Goal: Task Accomplishment & Management: Use online tool/utility

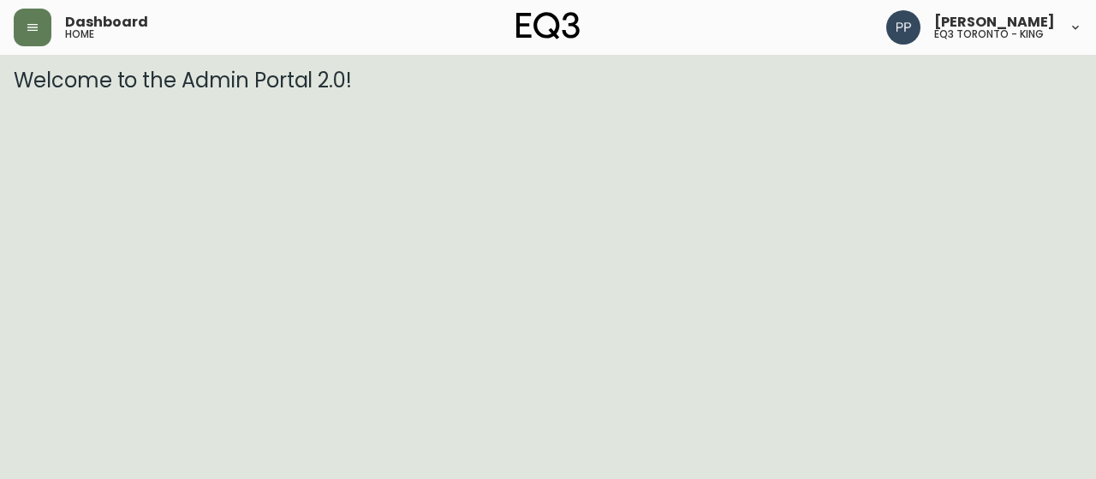
click at [1036, 93] on html "Dashboard home [PERSON_NAME] eq3 [GEOGRAPHIC_DATA] - king Welcome to the Admin …" at bounding box center [548, 46] width 1096 height 93
click at [36, 20] on button "button" at bounding box center [33, 28] width 38 height 38
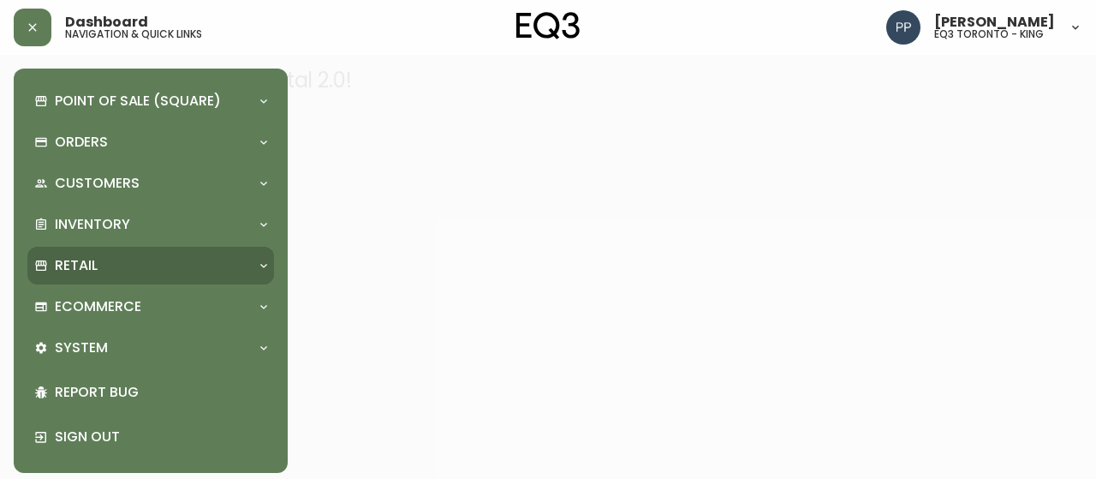
click at [100, 268] on div "Retail" at bounding box center [142, 265] width 216 height 19
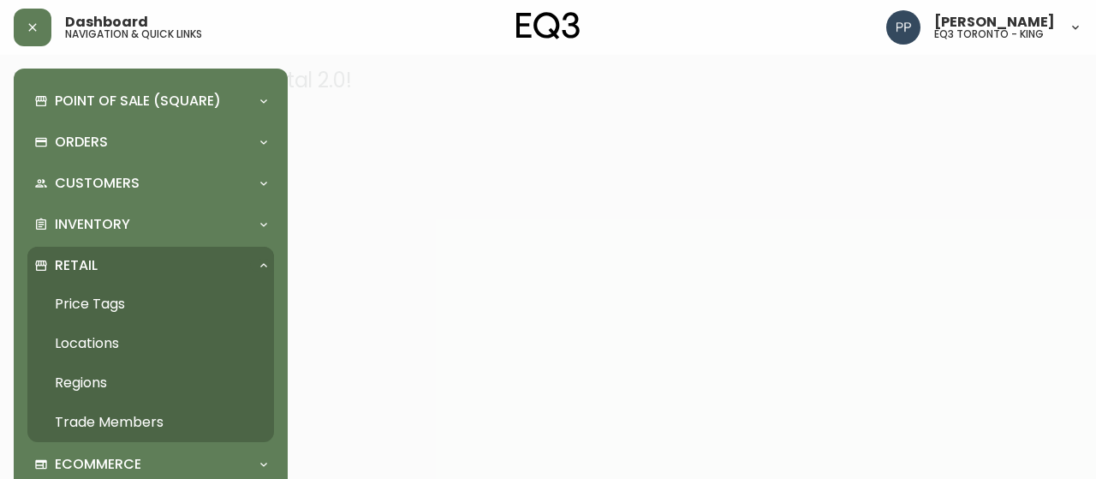
click at [110, 305] on link "Price Tags" at bounding box center [150, 303] width 247 height 39
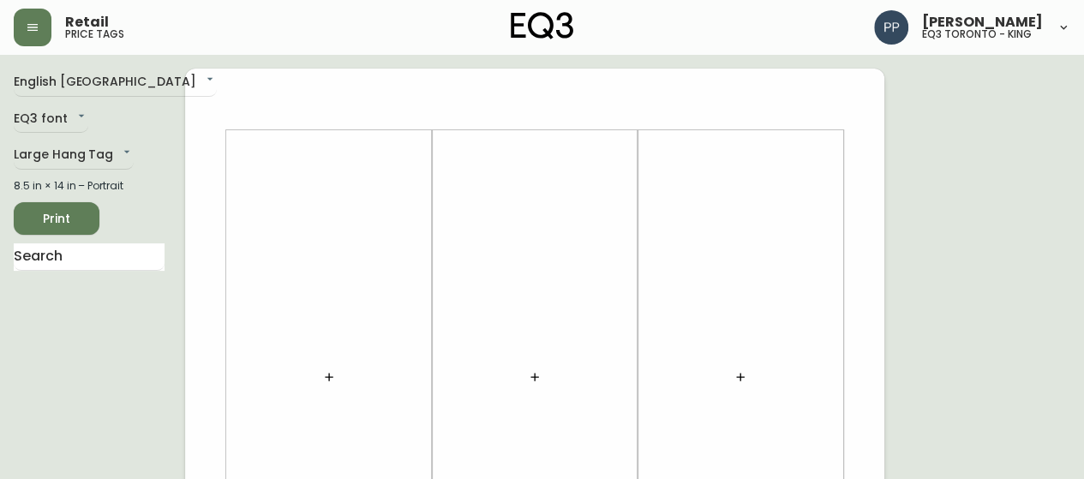
click at [321, 373] on button "button" at bounding box center [329, 377] width 34 height 34
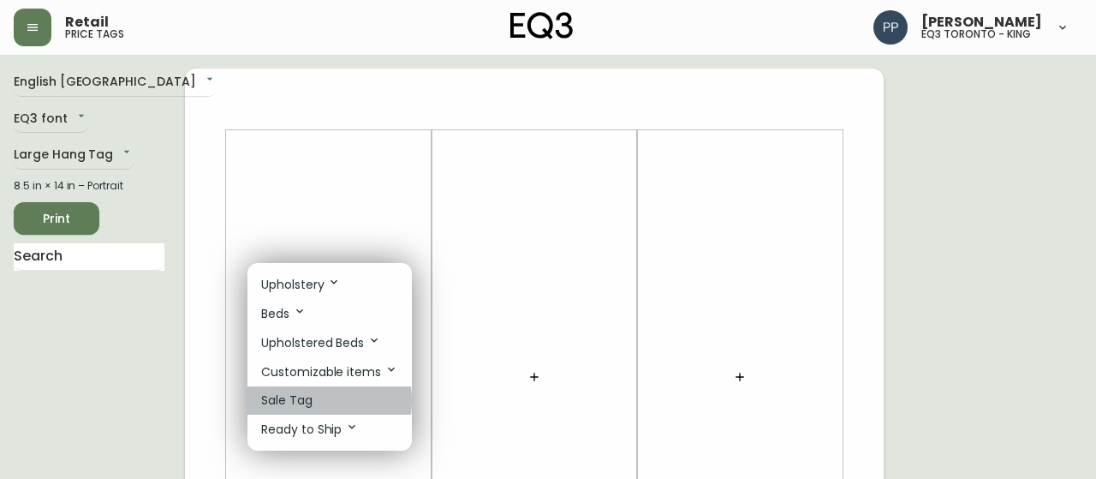
click at [302, 400] on p "Sale Tag" at bounding box center [286, 400] width 51 height 18
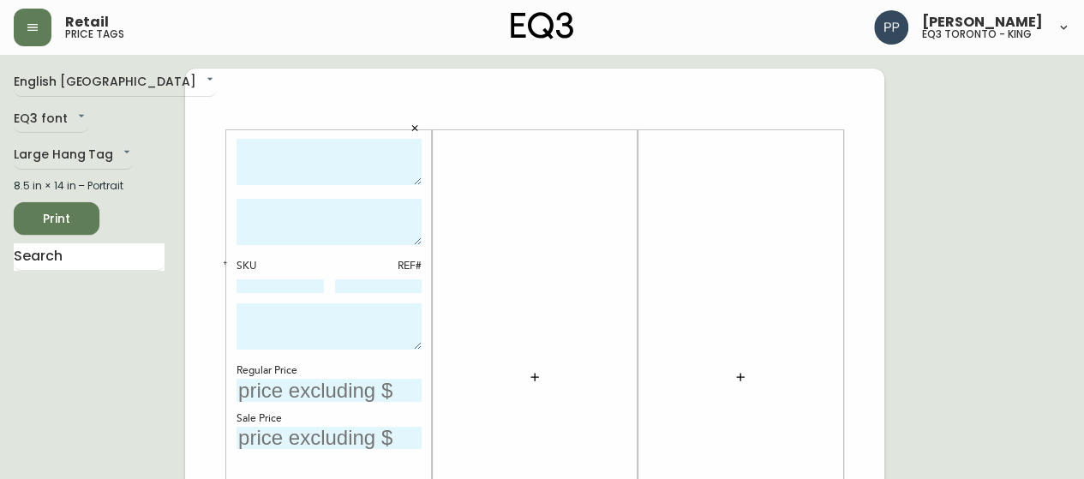
click at [533, 379] on icon "button" at bounding box center [535, 377] width 14 height 14
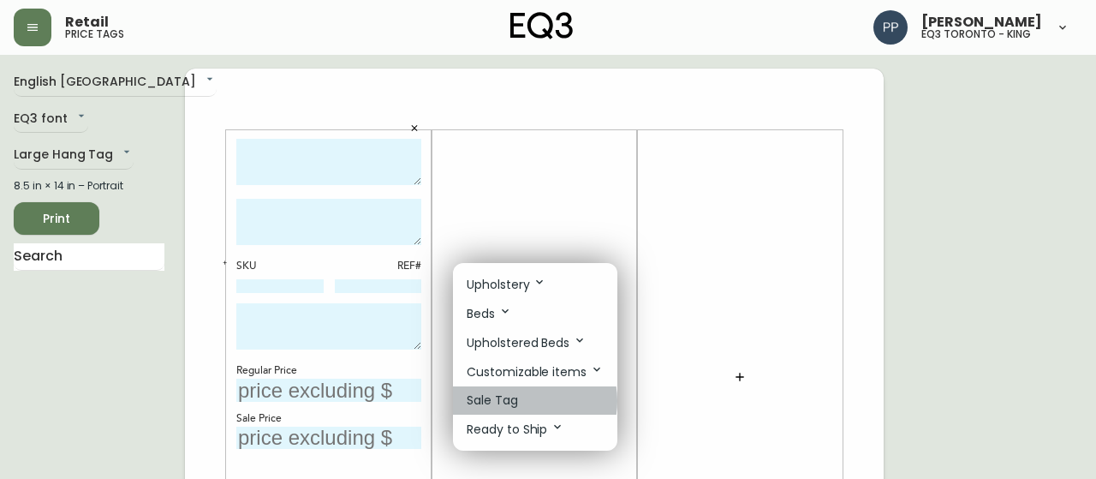
drag, startPoint x: 524, startPoint y: 400, endPoint x: 630, endPoint y: 367, distance: 111.4
click at [530, 397] on li "Sale Tag" at bounding box center [535, 400] width 164 height 28
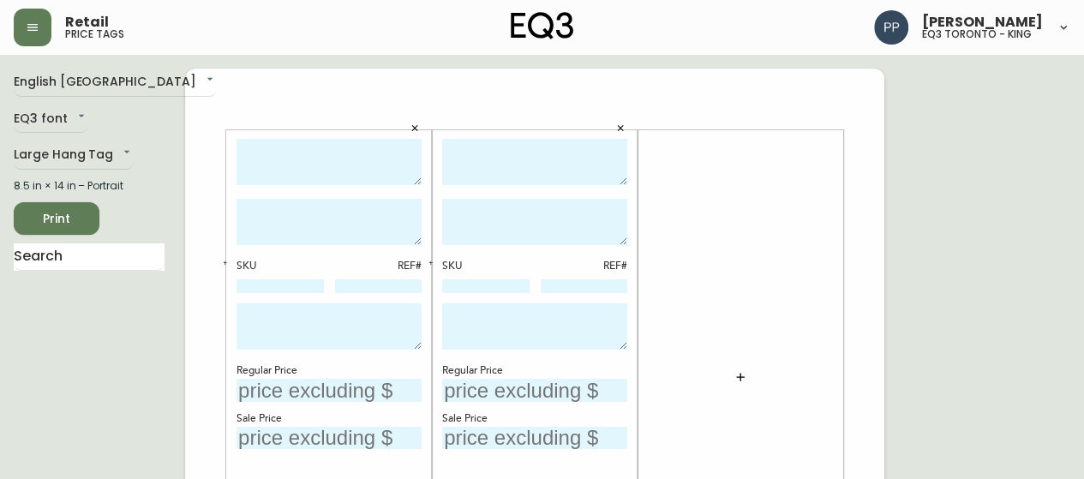
click at [747, 378] on button "button" at bounding box center [740, 377] width 34 height 34
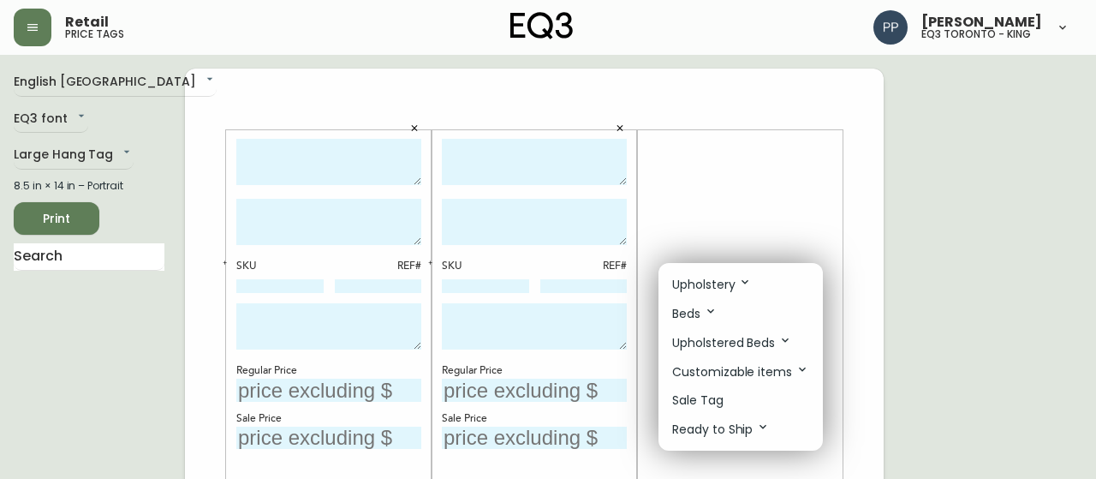
click at [728, 397] on li "Sale Tag" at bounding box center [741, 400] width 164 height 28
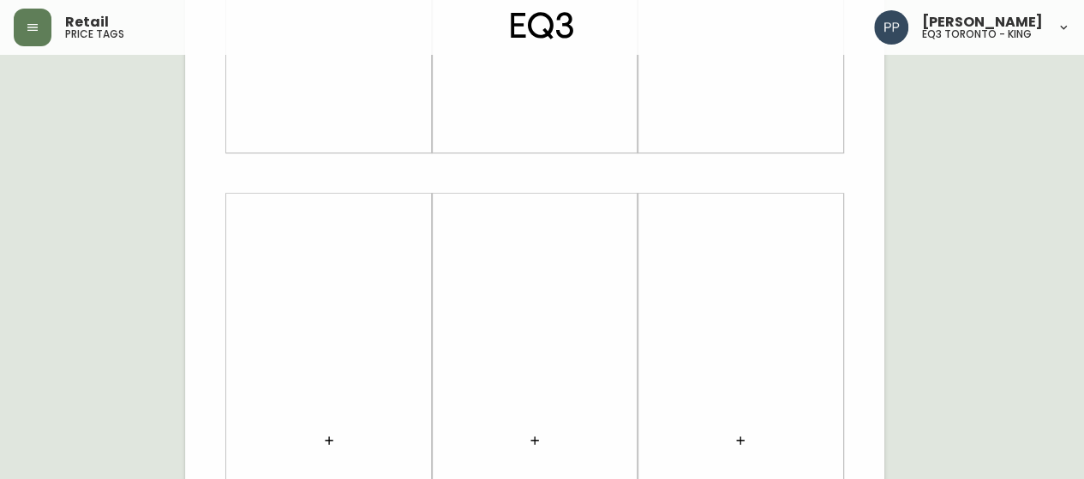
scroll to position [600, 0]
click at [332, 318] on icon "button" at bounding box center [329, 312] width 14 height 14
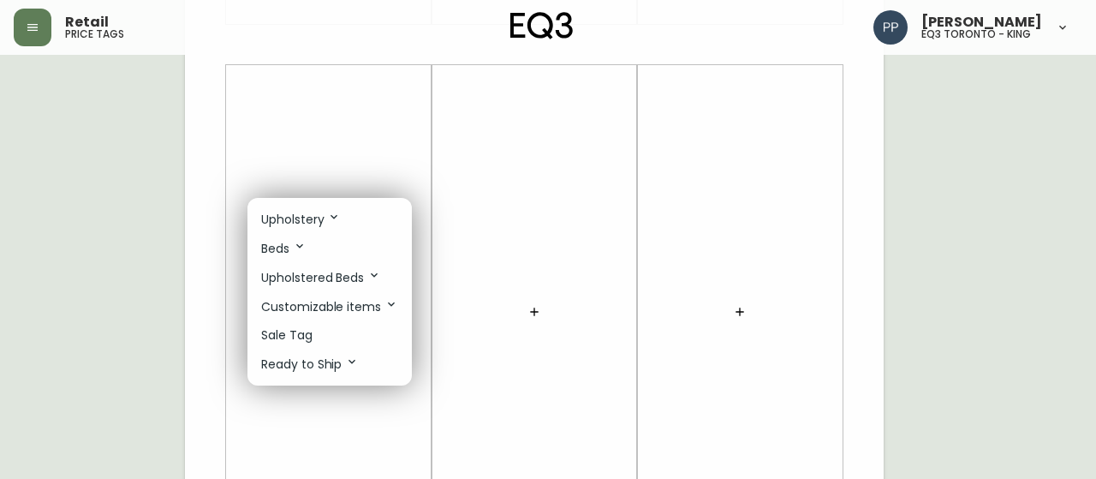
click at [308, 335] on p "Sale Tag" at bounding box center [286, 335] width 51 height 18
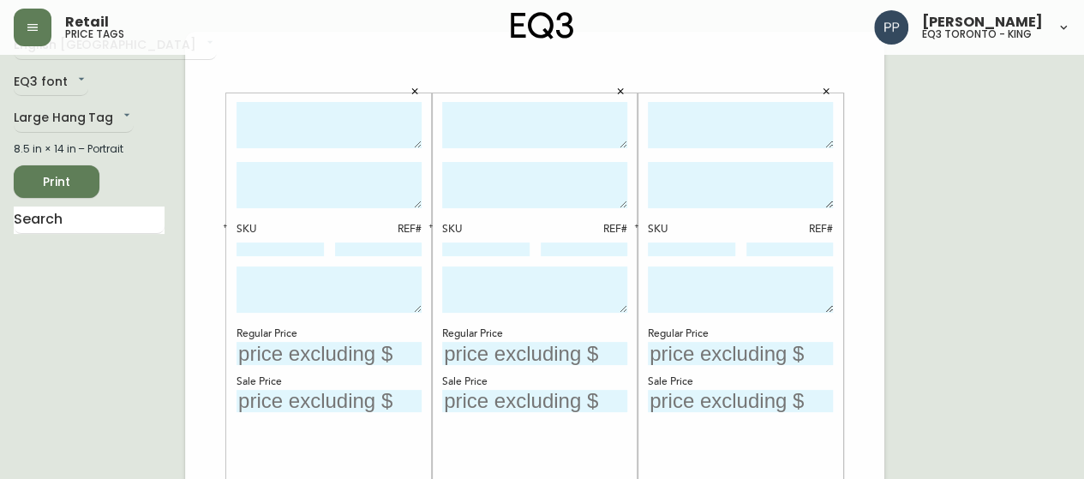
scroll to position [0, 0]
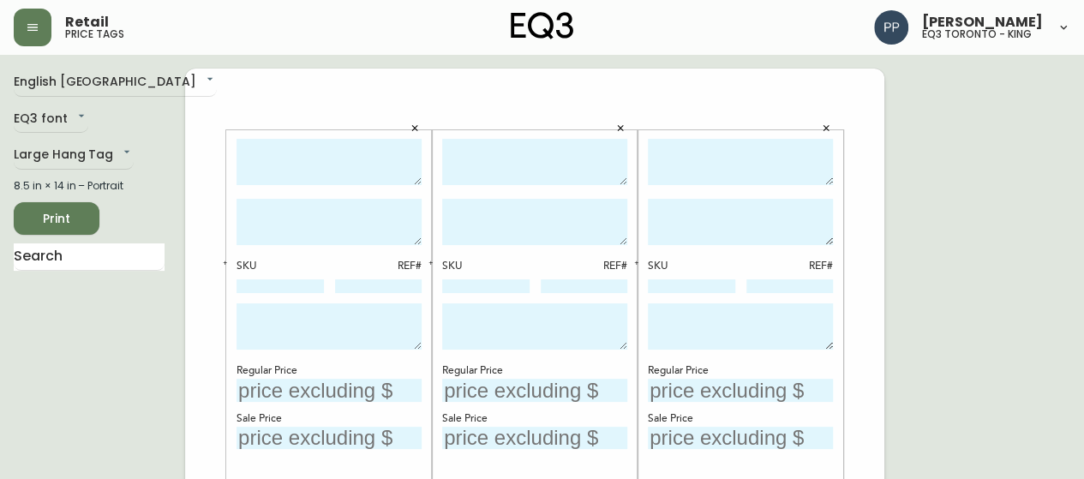
click at [383, 154] on textarea at bounding box center [328, 162] width 185 height 47
type textarea "SPRING 6'X9' RUG"
click at [339, 226] on textarea at bounding box center [328, 222] width 185 height 46
type textarea "NATURAL"
click at [531, 155] on textarea at bounding box center [534, 162] width 185 height 47
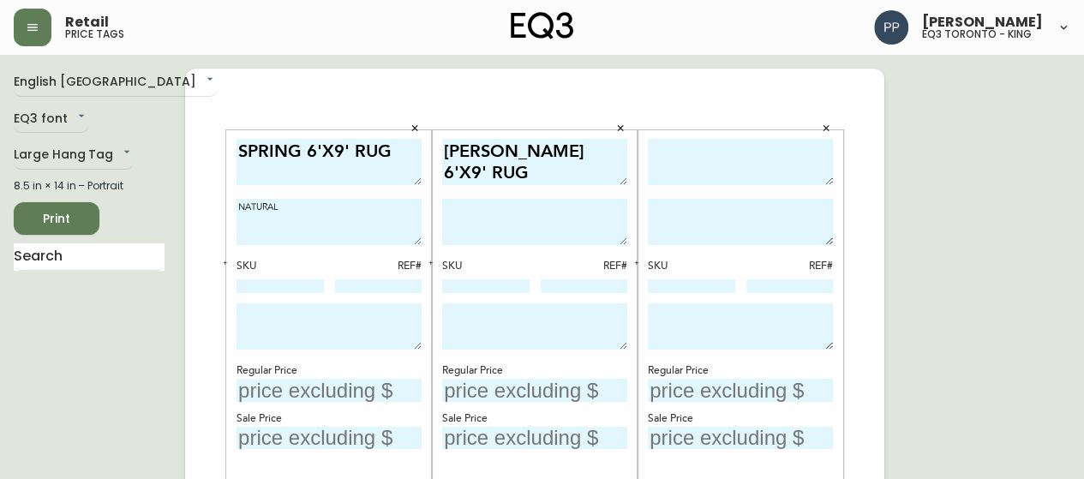
type textarea "[PERSON_NAME] 6'X9' RUG"
click at [756, 164] on textarea at bounding box center [740, 162] width 185 height 47
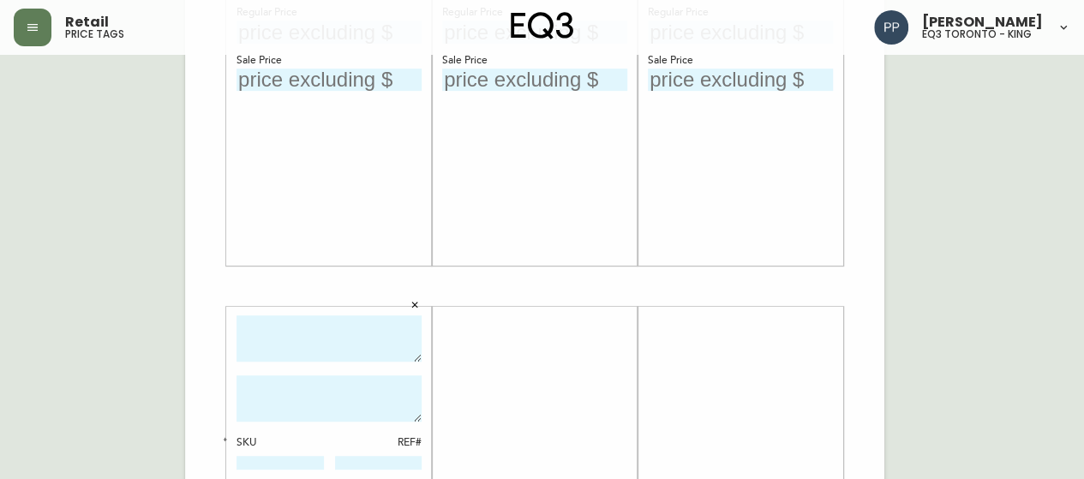
scroll to position [428, 0]
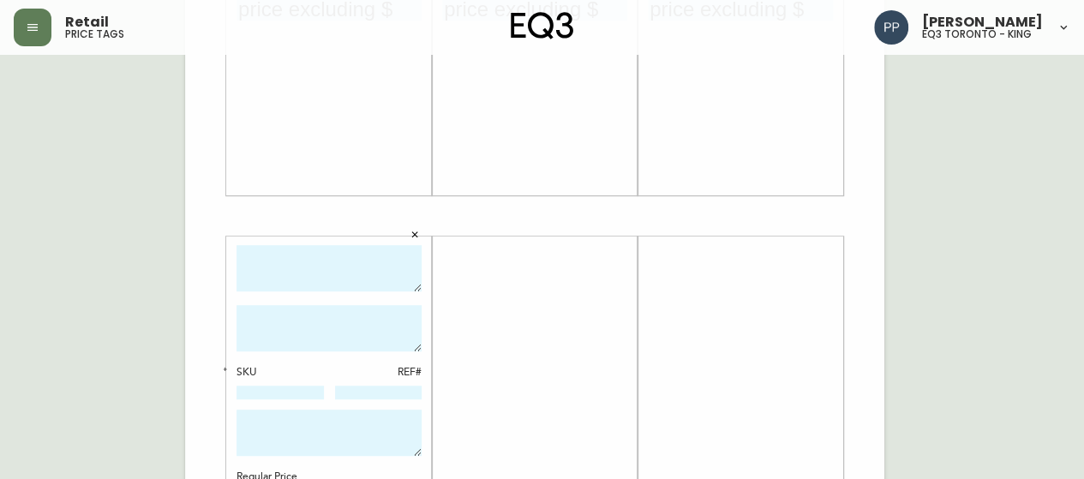
type textarea "NORTH 8'X10'RUG"
click at [364, 260] on textarea at bounding box center [328, 268] width 185 height 47
type textarea "JASPER 8'X10'RUG"
drag, startPoint x: 410, startPoint y: 320, endPoint x: 389, endPoint y: 248, distance: 74.3
click at [416, 313] on textarea at bounding box center [328, 328] width 185 height 46
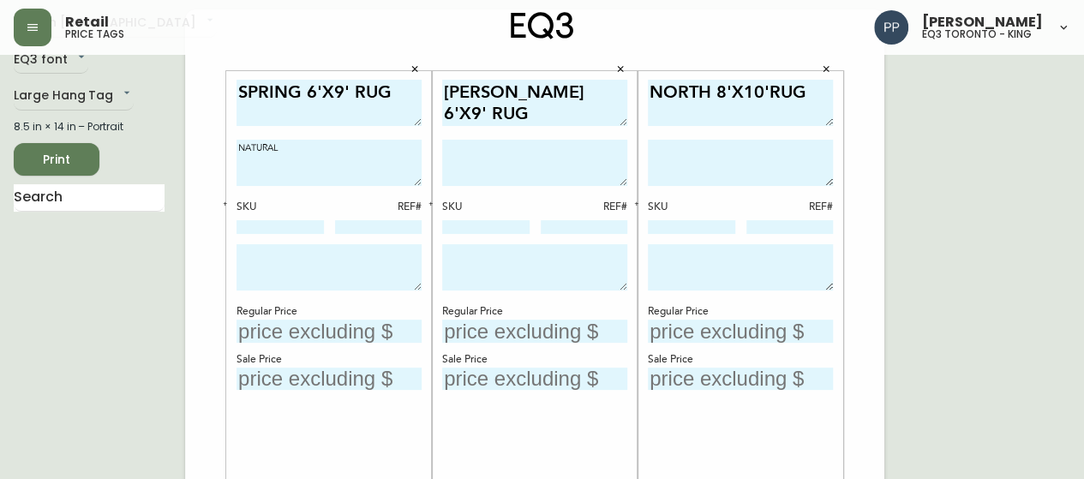
scroll to position [86, 0]
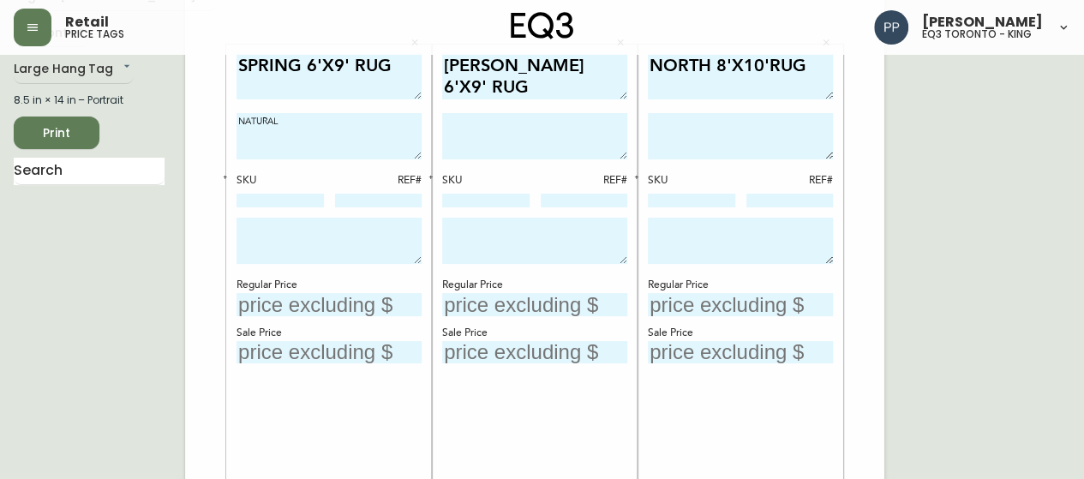
type textarea "DK GREY"
drag, startPoint x: 324, startPoint y: 307, endPoint x: 333, endPoint y: 301, distance: 11.2
click at [326, 305] on input "text" at bounding box center [328, 304] width 185 height 23
type input "$399.99"
click at [332, 356] on input "text" at bounding box center [328, 352] width 185 height 23
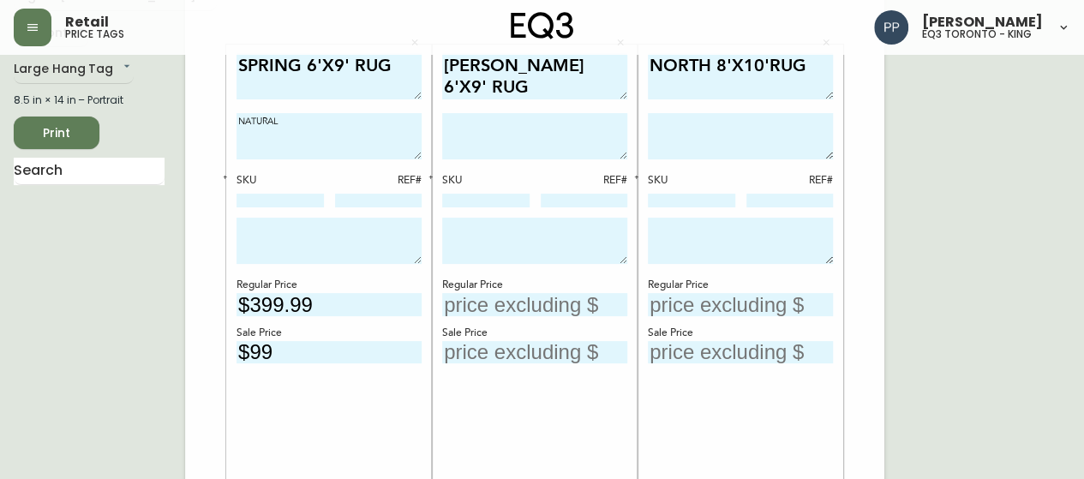
type input "$99"
click at [252, 153] on div "SPRING 6'X9' RUG NATURAL SKU REF# Regular Price $399.99 Sale Price $99" at bounding box center [328, 291] width 185 height 477
paste textarea "[PHONE_NUMBER]"
type textarea "NATURAL"
click at [302, 194] on input at bounding box center [279, 201] width 87 height 14
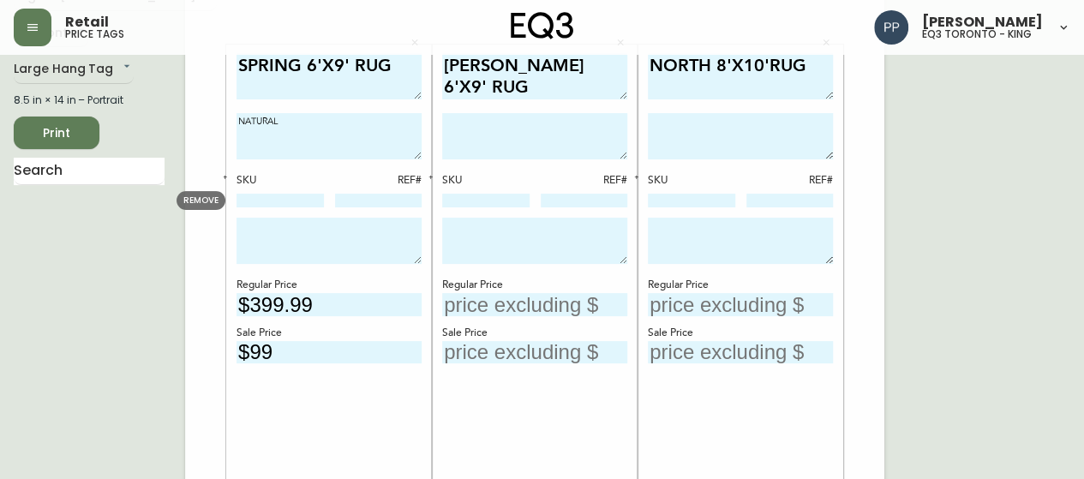
type input "V"
click at [307, 194] on input "V" at bounding box center [279, 201] width 87 height 14
paste input "[PHONE_NUMBER]"
click at [307, 194] on input "[PHONE_NUMBER]" at bounding box center [279, 201] width 87 height 14
type input "[PHONE_NUMBER]"
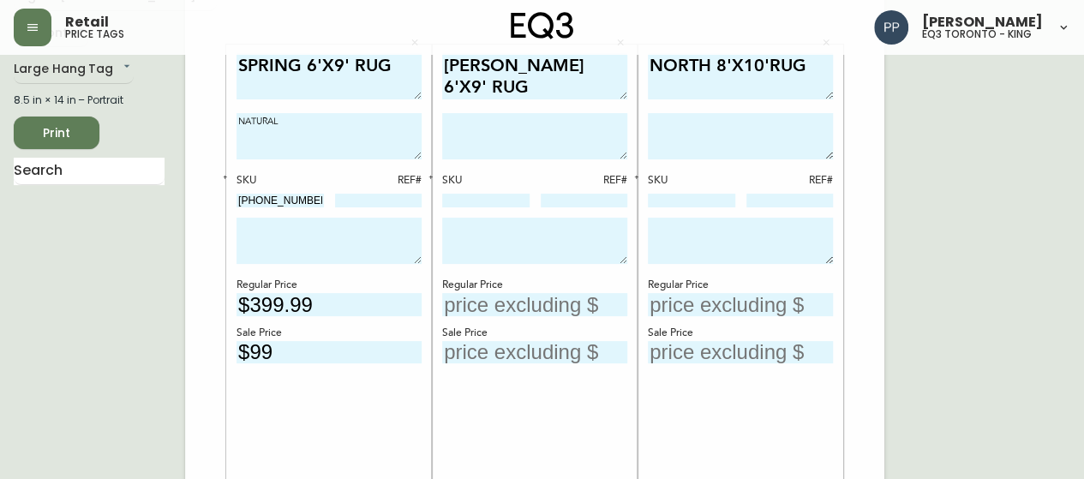
click at [368, 196] on input at bounding box center [378, 201] width 87 height 14
type input "22"
click at [314, 242] on textarea at bounding box center [328, 241] width 185 height 46
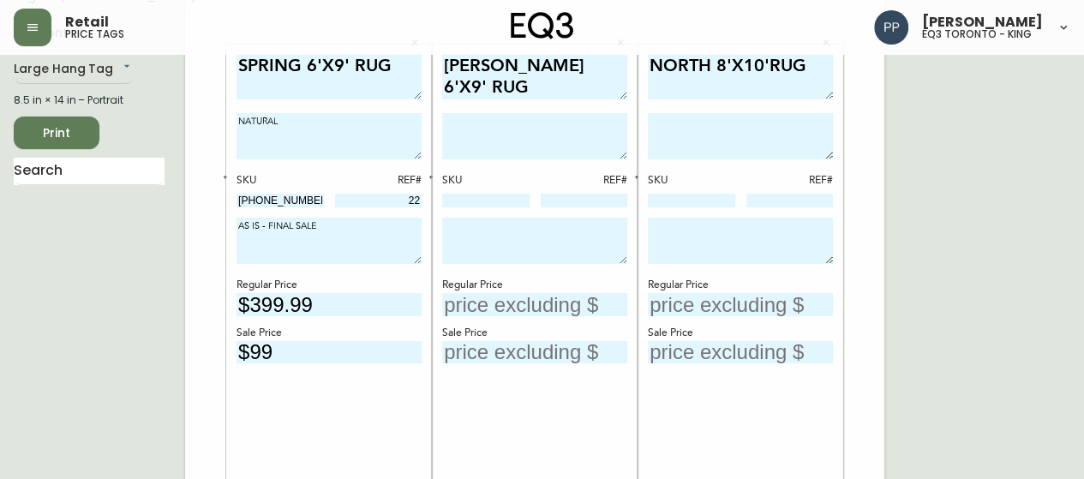
drag, startPoint x: 356, startPoint y: 224, endPoint x: 231, endPoint y: 224, distance: 125.1
click at [231, 224] on div "SPRING 6'X9' RUG NATURAL SKU REF# [PHONE_NUMBER] 22 AS IS - FINAL SALE Regular …" at bounding box center [329, 291] width 206 height 493
type textarea "AS IS - FINAL SALE"
click at [539, 237] on textarea at bounding box center [534, 241] width 185 height 46
paste textarea "AS IS - FINAL SALE"
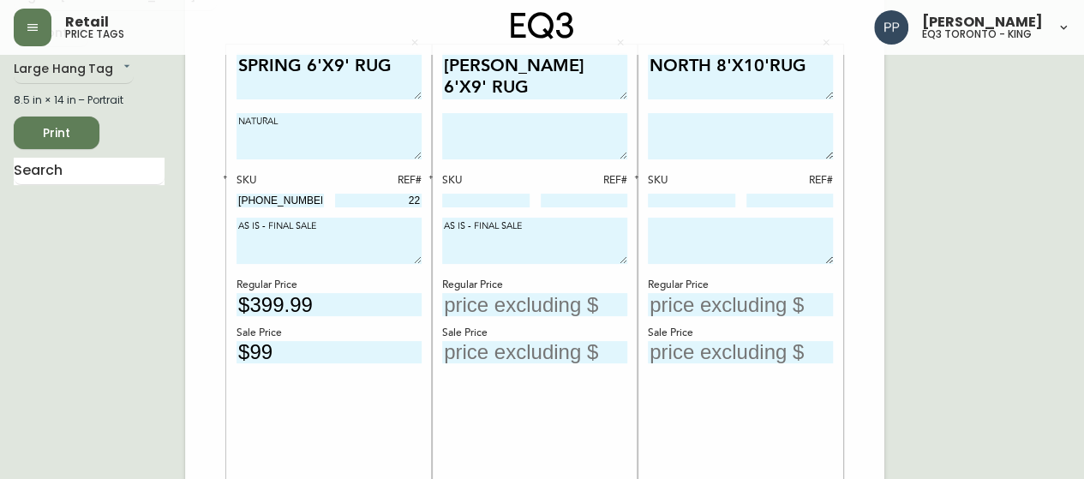
type textarea "AS IS - FINAL SALE"
click at [694, 231] on textarea at bounding box center [740, 241] width 185 height 46
paste textarea "AS IS - FINAL SALE"
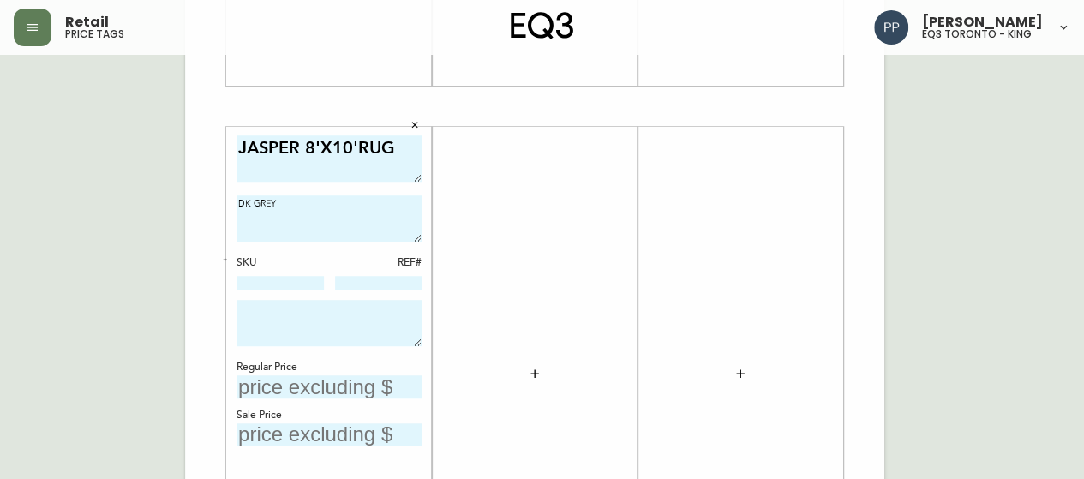
scroll to position [600, 0]
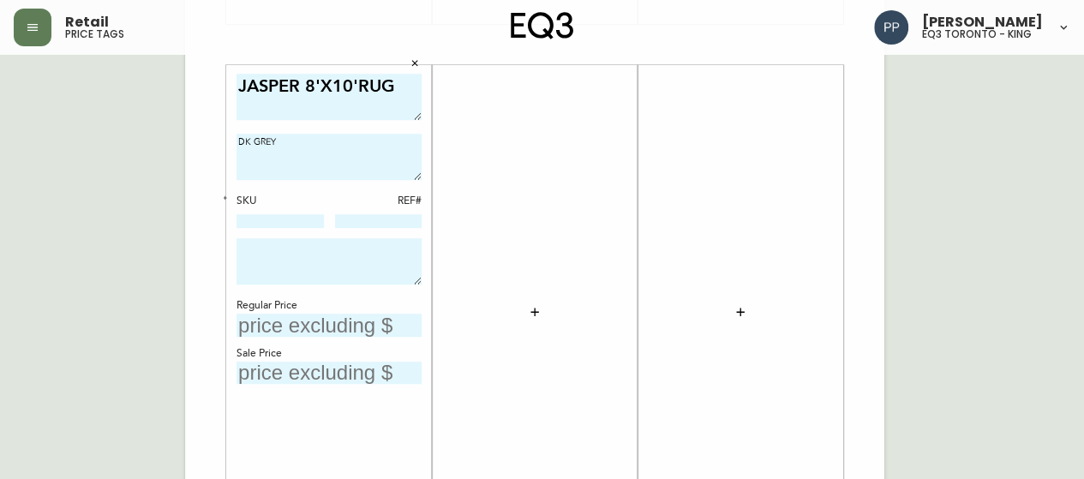
type textarea "AS IS - FINAL SALE"
click at [320, 259] on textarea at bounding box center [328, 261] width 185 height 46
paste textarea "AS IS - FINAL SALE"
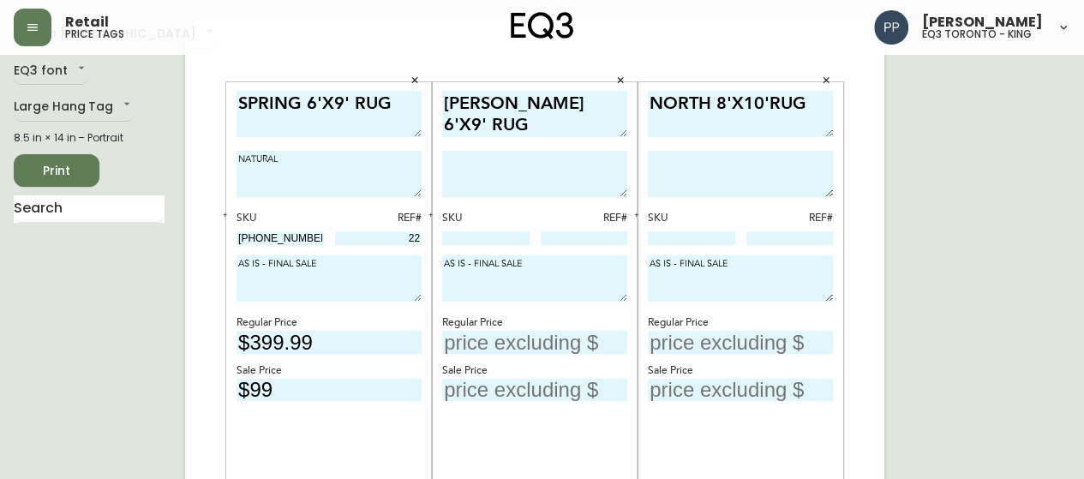
scroll to position [86, 0]
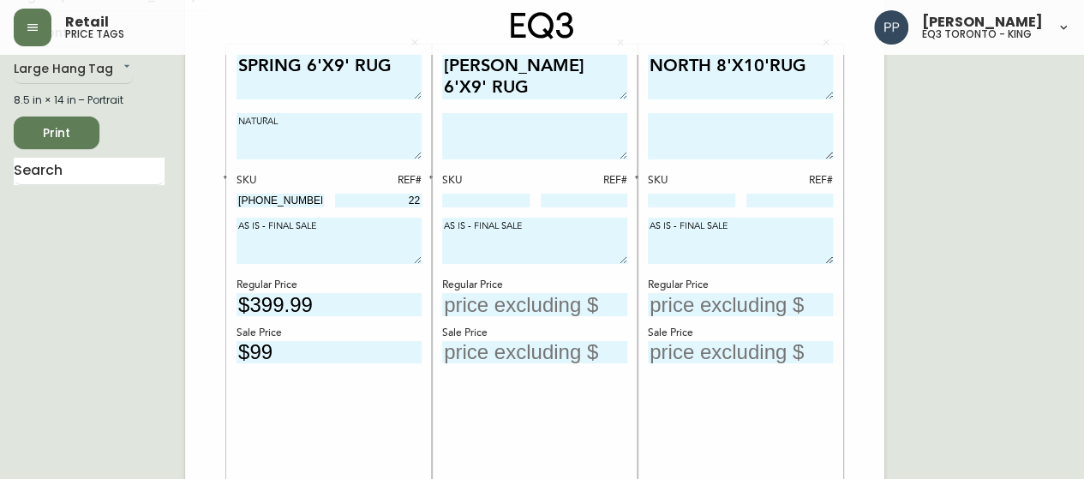
type textarea "AS IS - FINAL SALE"
click at [547, 301] on input "text" at bounding box center [534, 304] width 185 height 23
type input "$1199.99"
click at [510, 203] on input at bounding box center [485, 201] width 87 height 14
paste input "[PHONE_NUMBER]"
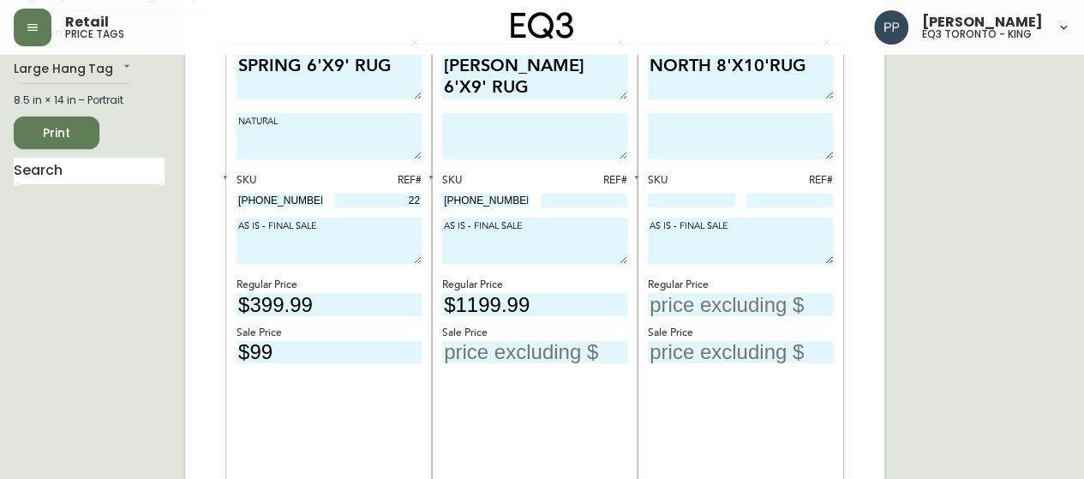
type input "[PHONE_NUMBER]"
click at [579, 196] on input at bounding box center [584, 201] width 87 height 14
type input "143"
click at [545, 352] on input "text" at bounding box center [534, 352] width 185 height 23
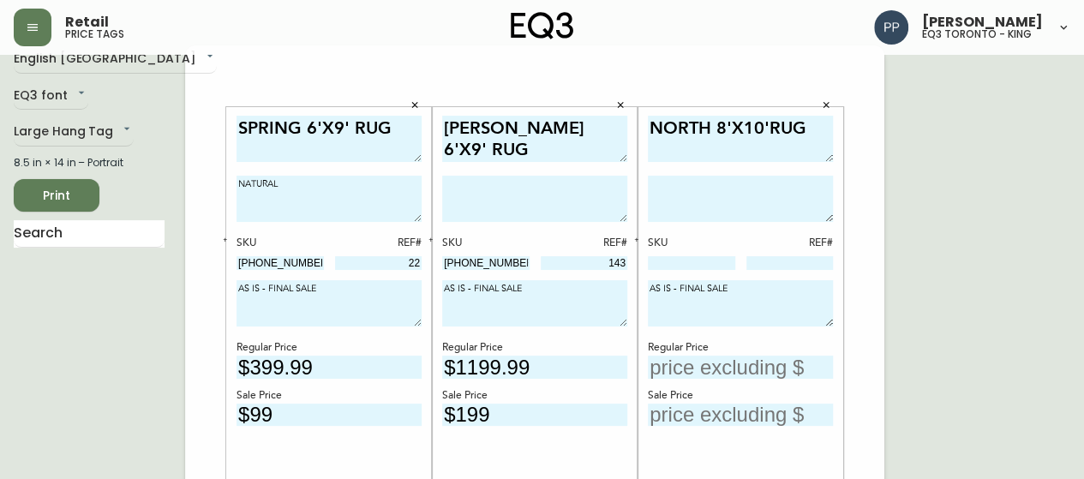
scroll to position [0, 0]
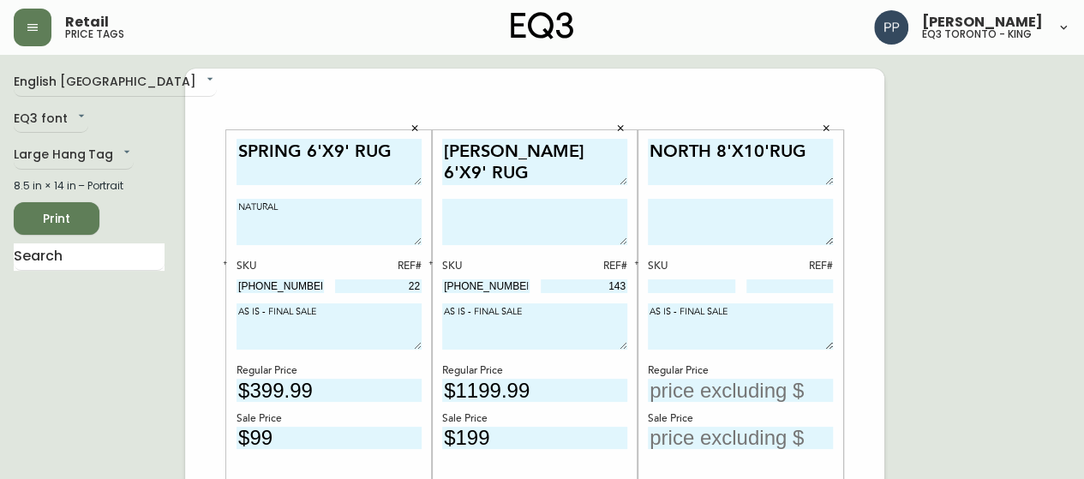
type input "$199"
click at [715, 385] on input "text" at bounding box center [740, 390] width 185 height 23
type input "$1399.99"
click at [714, 290] on input at bounding box center [691, 286] width 87 height 14
paste input "[PHONE_NUMBER]"
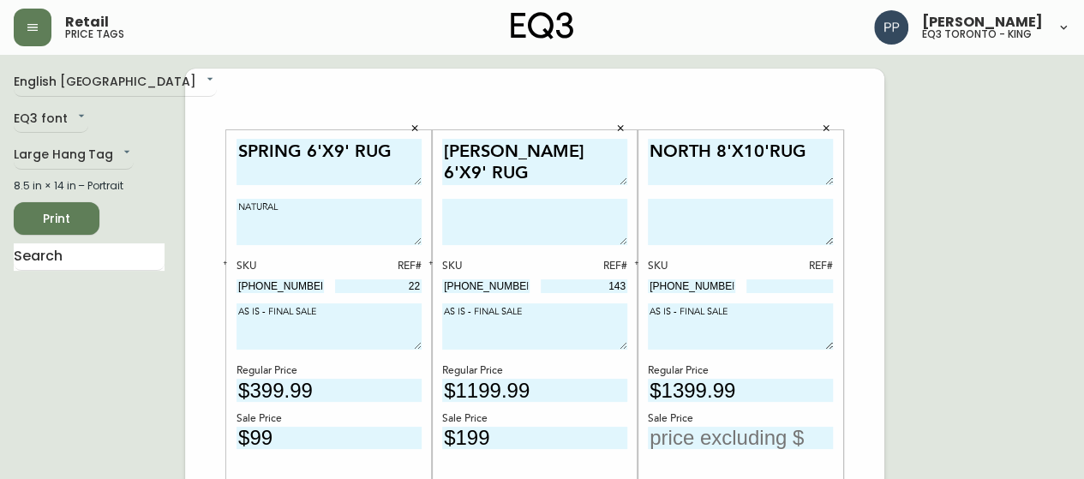
scroll to position [86, 0]
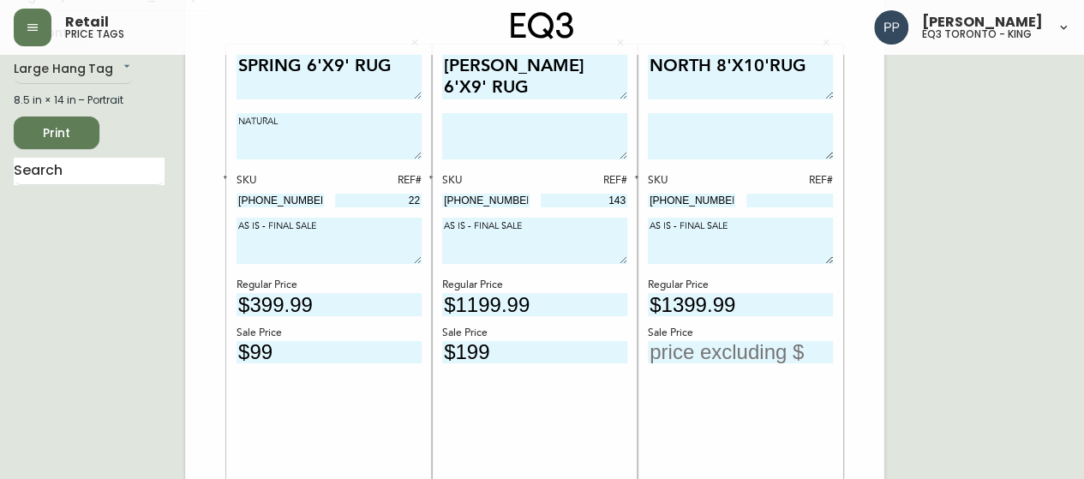
type input "[PHONE_NUMBER]"
click at [686, 422] on div "NORTH 8'X10'RUG SKU REF# [PHONE_NUMBER] AS IS - FINAL SALE Regular Price $1399.…" at bounding box center [740, 291] width 185 height 477
click at [710, 347] on input "text" at bounding box center [740, 352] width 185 height 23
type input "$299"
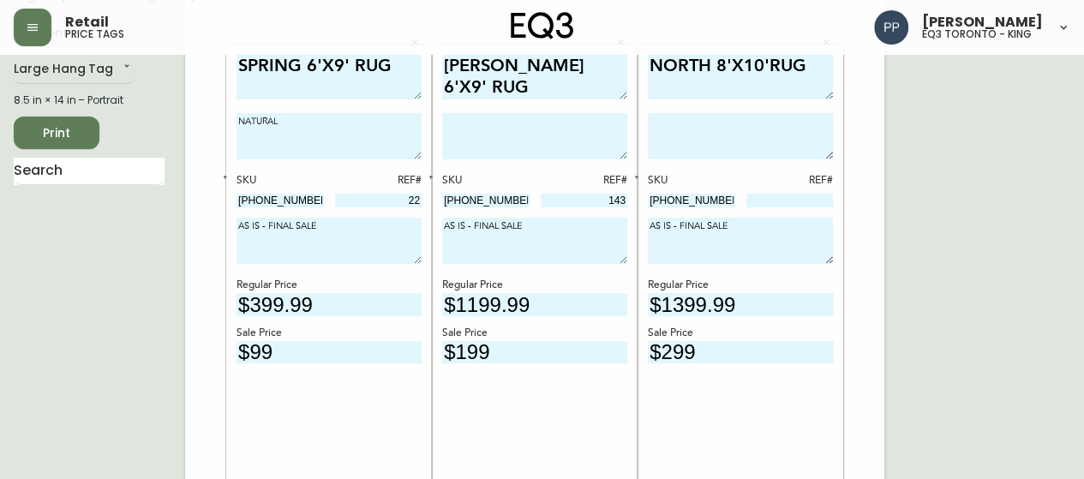
drag, startPoint x: 732, startPoint y: 194, endPoint x: 648, endPoint y: 197, distance: 84.0
click at [648, 197] on input "[PHONE_NUMBER]" at bounding box center [691, 201] width 87 height 14
drag, startPoint x: 661, startPoint y: 196, endPoint x: 612, endPoint y: 416, distance: 225.7
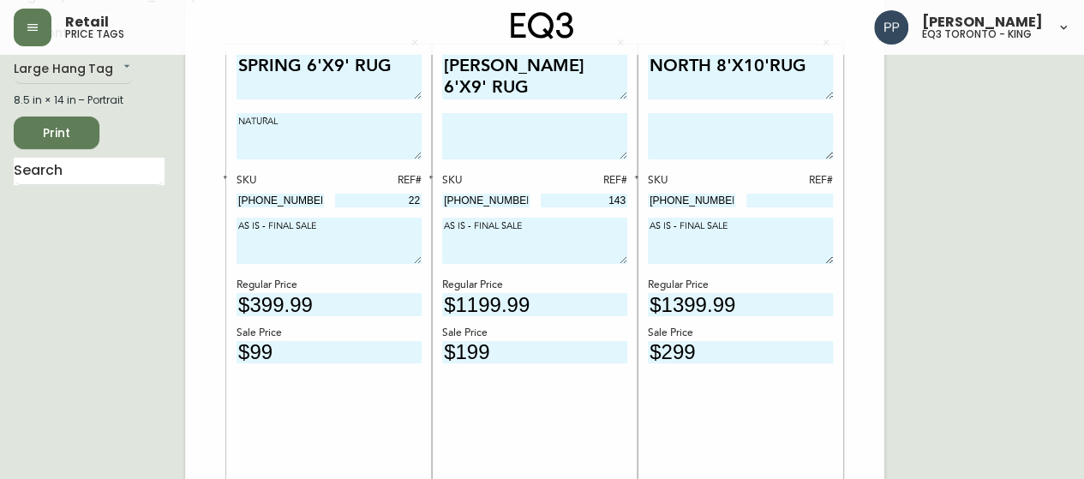
click at [780, 201] on input at bounding box center [789, 201] width 87 height 14
type input "229"
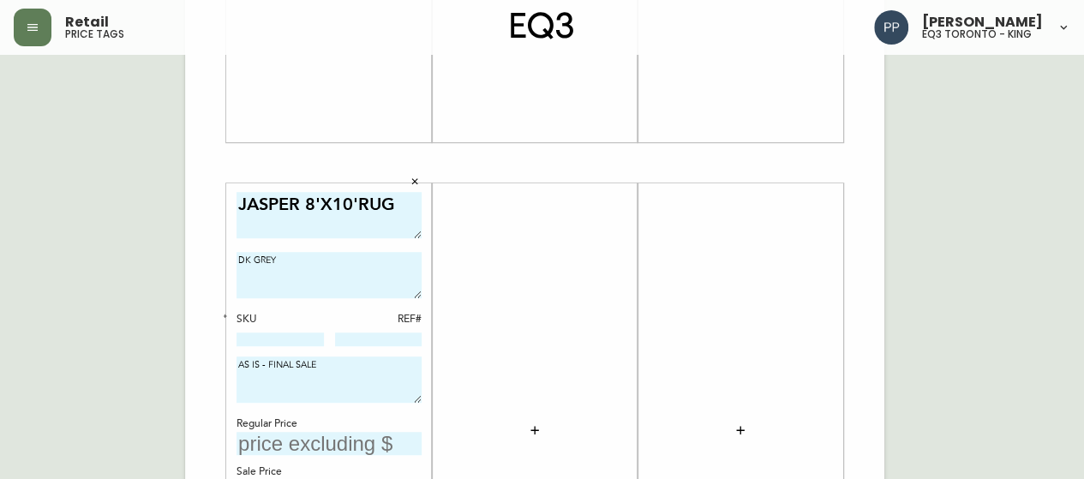
scroll to position [600, 0]
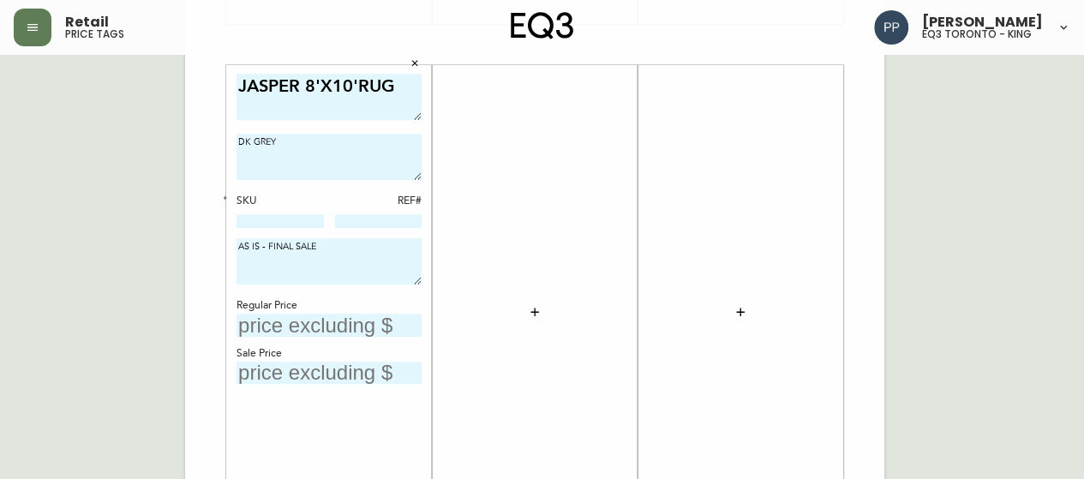
drag, startPoint x: 122, startPoint y: 138, endPoint x: 67, endPoint y: 136, distance: 55.7
click at [66, 138] on div "English Canada en_CA EQ3 font EQ3 Large Hang Tag large 8.5 in × 14 in – Portrai…" at bounding box center [542, 44] width 1056 height 1151
type textarea "CHARCOAL"
click at [333, 331] on input "text" at bounding box center [328, 325] width 185 height 23
type input "$799.99"
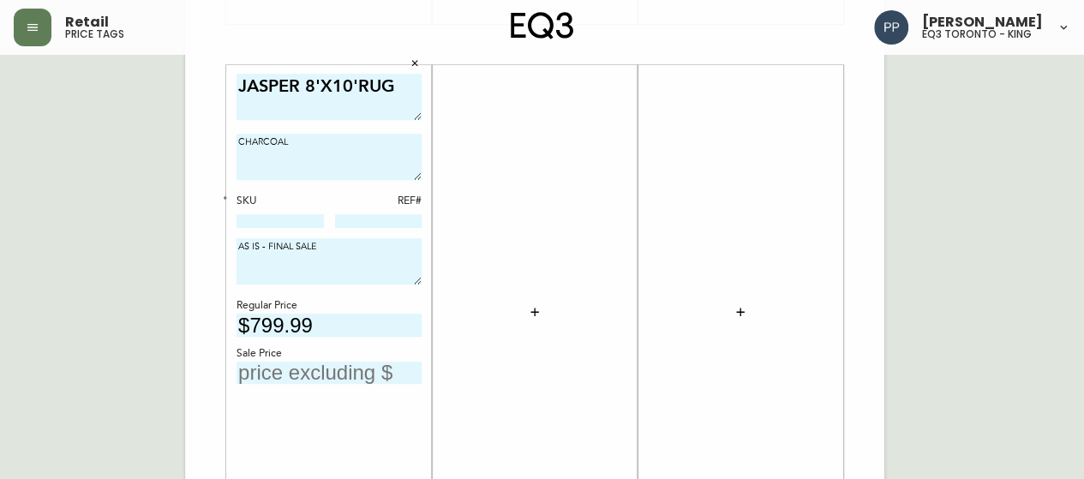
click at [328, 369] on input "text" at bounding box center [328, 373] width 185 height 23
type input "$299"
click at [303, 223] on input at bounding box center [279, 221] width 87 height 14
paste input "[PHONE_NUMBER]"
type input "[PHONE_NUMBER]"
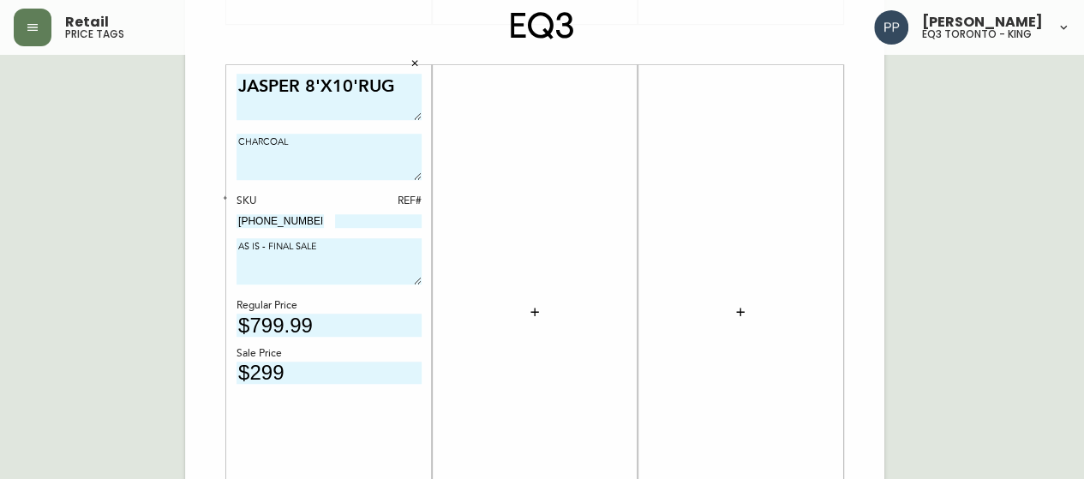
click at [238, 386] on div "JASPER 8'X10'RUG CHARCOAL SKU REF# [PHONE_NUMBER] AS IS - FINAL SALE Regular Pr…" at bounding box center [328, 312] width 185 height 477
click at [388, 225] on input at bounding box center [378, 221] width 87 height 14
click at [1060, 122] on div "English Canada en_CA EQ3 font EQ3 Large Hang Tag large 8.5 in × 14 in – Portrai…" at bounding box center [542, 44] width 1056 height 1151
drag, startPoint x: 312, startPoint y: 222, endPoint x: 227, endPoint y: 222, distance: 84.8
click at [227, 222] on body "Retail price tags [PERSON_NAME] eq3 [GEOGRAPHIC_DATA] - king English [GEOGRAPHI…" at bounding box center [542, 10] width 1084 height 1220
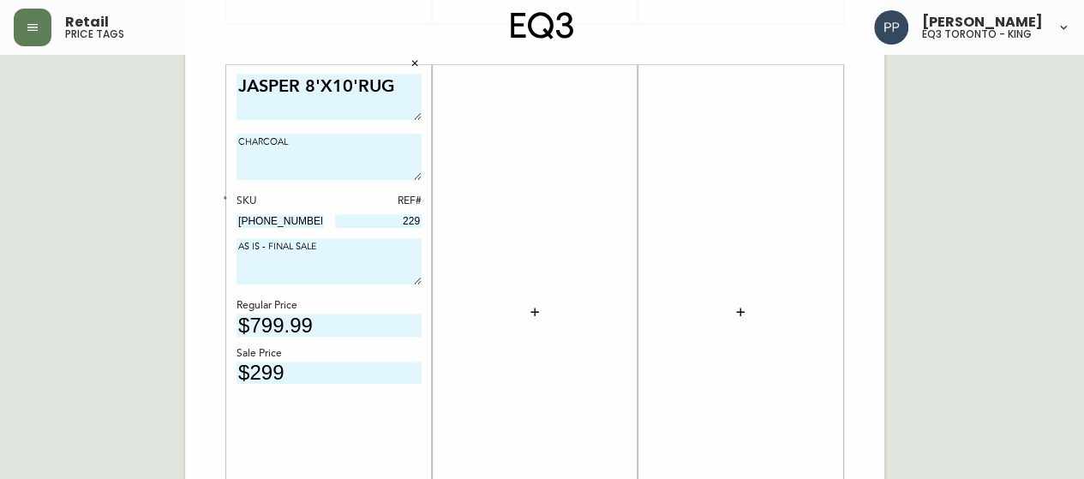
click at [153, 187] on div "English [GEOGRAPHIC_DATA] en_CA EQ3 font EQ3 Large Hang Tag large 8.5 in × 14 i…" at bounding box center [99, 44] width 171 height 1151
drag, startPoint x: 387, startPoint y: 222, endPoint x: 431, endPoint y: 220, distance: 43.7
click at [431, 220] on div "JASPER 8'X10'RUG CHARCOAL SKU REF# [PHONE_NUMBER] 229 AS IS - FINAL SALE Regula…" at bounding box center [329, 311] width 206 height 493
type input "125"
click at [144, 241] on div "English [GEOGRAPHIC_DATA] en_CA EQ3 font EQ3 Large Hang Tag large 8.5 in × 14 i…" at bounding box center [99, 44] width 171 height 1151
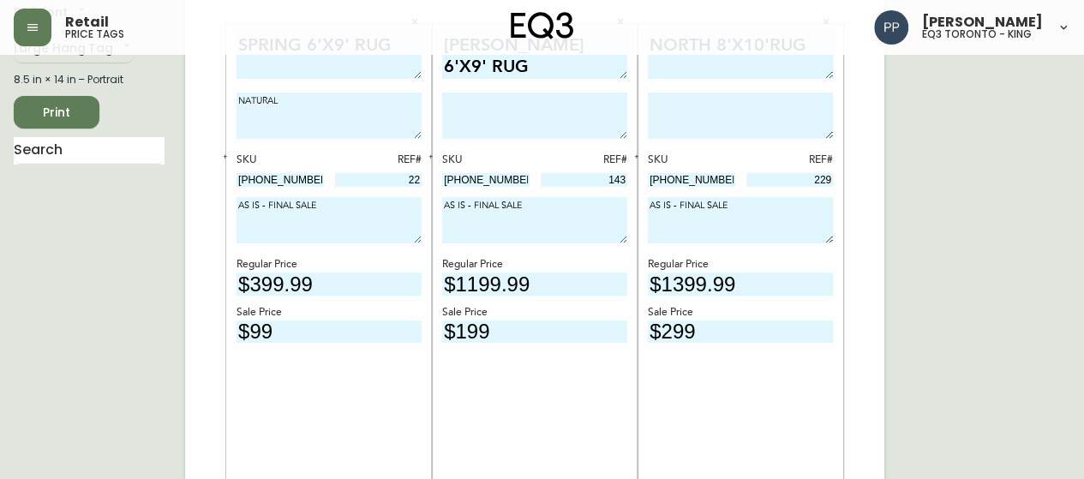
scroll to position [0, 0]
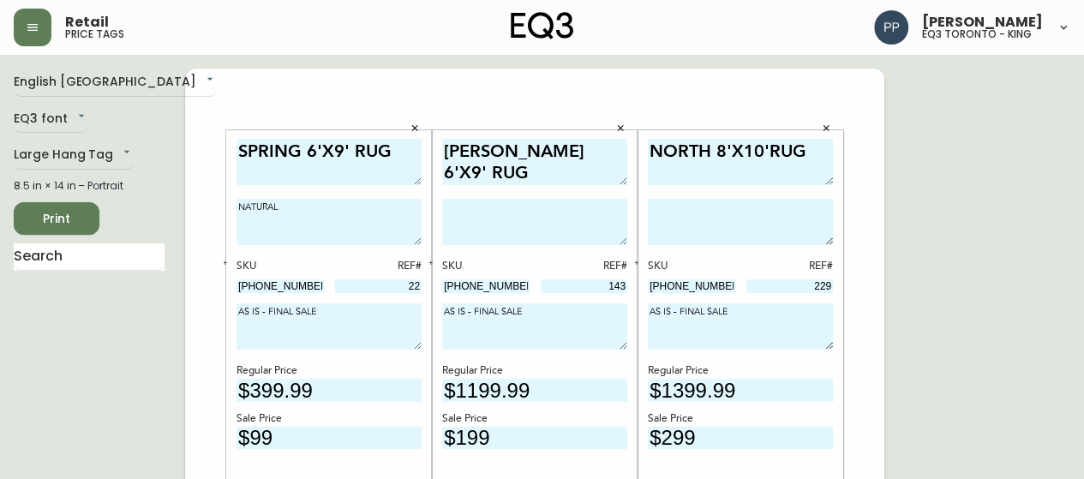
click at [77, 222] on span "Print" at bounding box center [56, 218] width 58 height 21
